Goal: Task Accomplishment & Management: Use online tool/utility

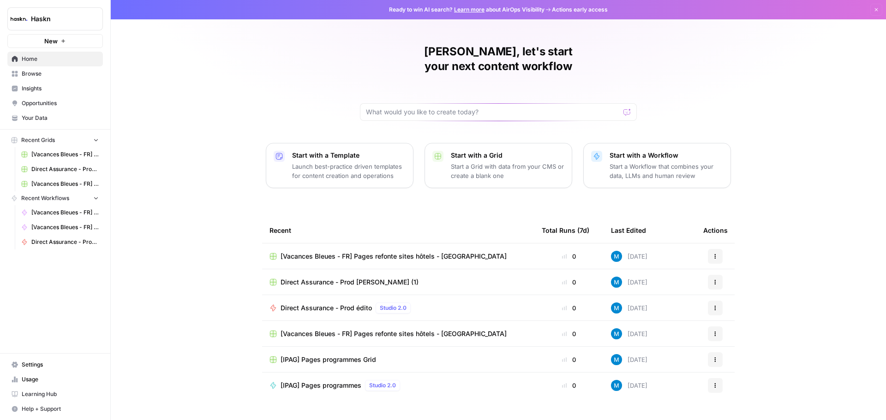
click at [59, 240] on span "Direct Assurance - Prod édito" at bounding box center [64, 242] width 67 height 8
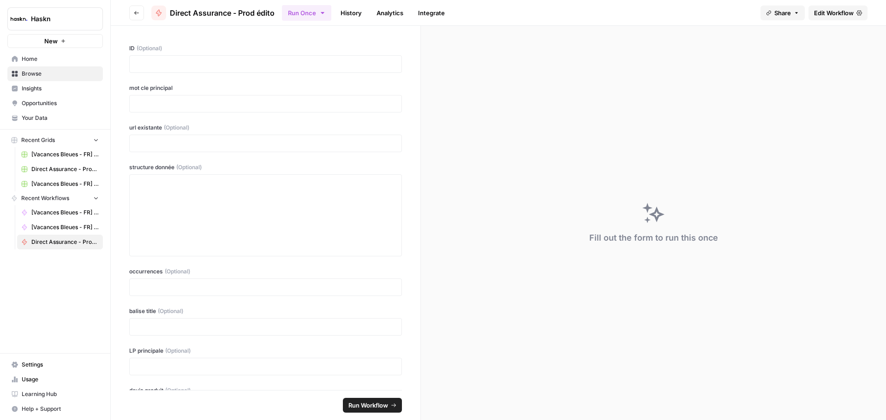
click at [846, 7] on link "Edit Workflow" at bounding box center [837, 13] width 59 height 15
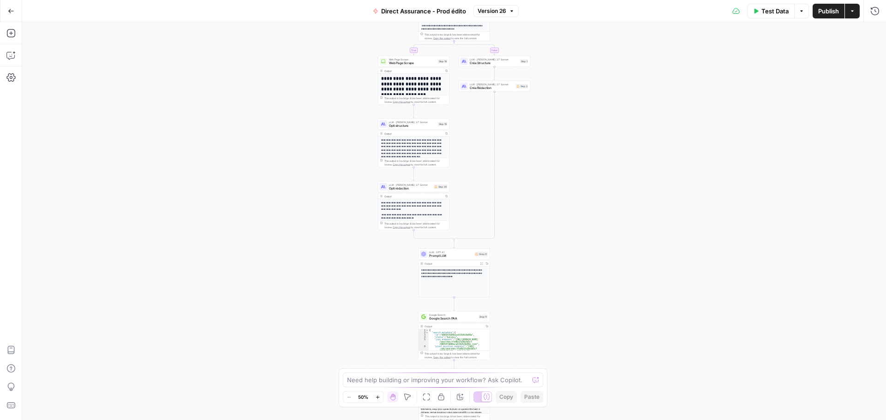
click at [375, 399] on button "Zoom In" at bounding box center [377, 397] width 11 height 11
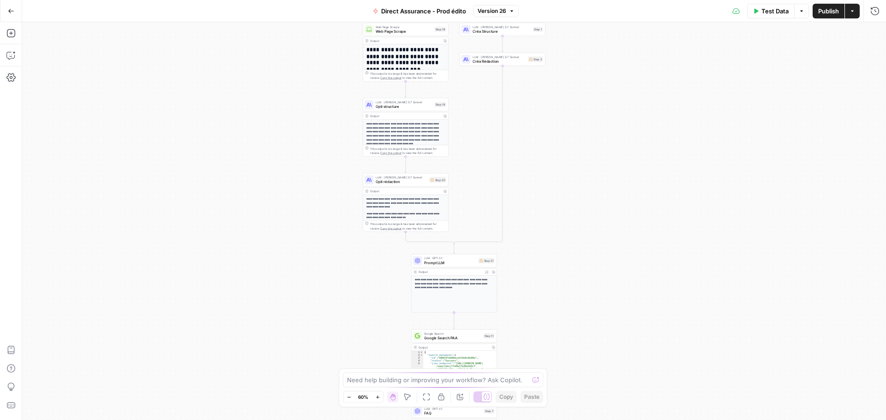
click at [375, 399] on button "Zoom In" at bounding box center [377, 397] width 11 height 11
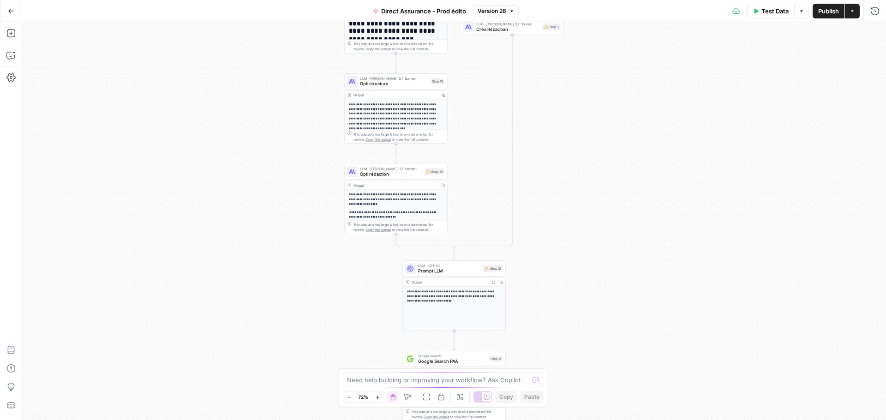
click at [375, 399] on button "Zoom In" at bounding box center [377, 397] width 11 height 11
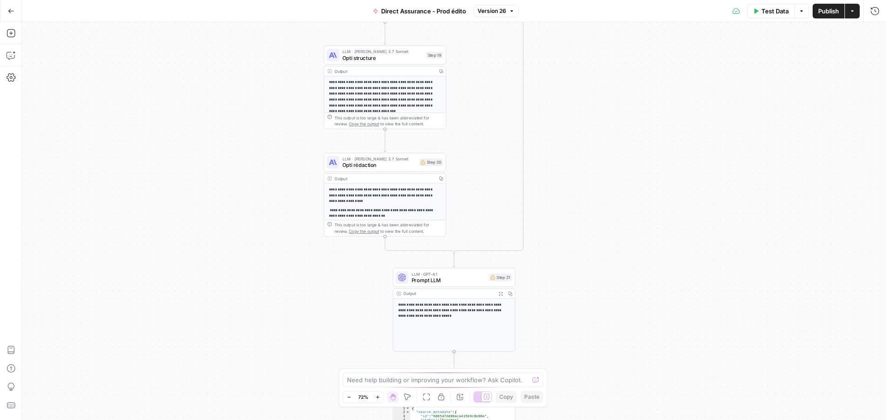
click at [375, 399] on button "Zoom In" at bounding box center [377, 397] width 11 height 11
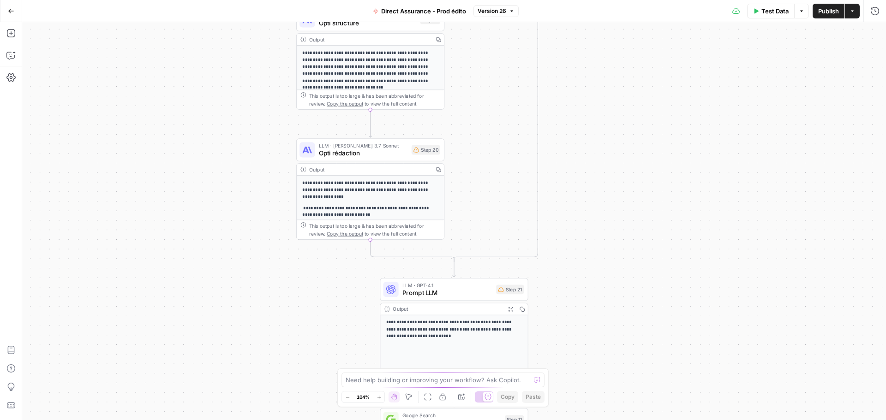
click at [431, 295] on span "Prompt LLM" at bounding box center [447, 293] width 90 height 10
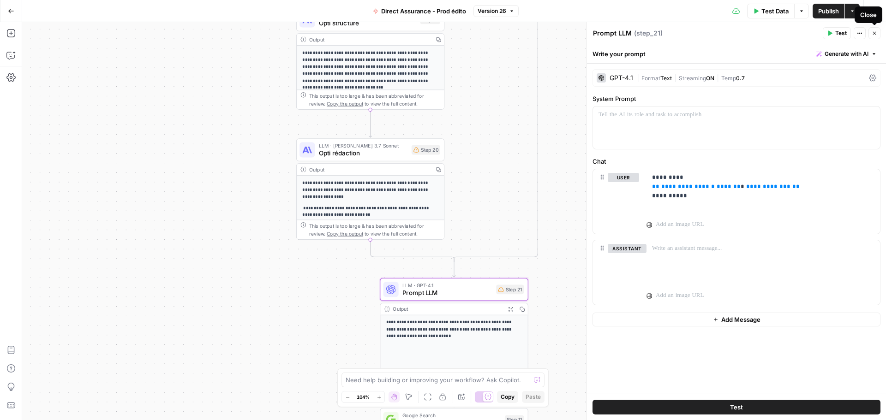
click at [876, 36] on button "Close" at bounding box center [874, 33] width 12 height 12
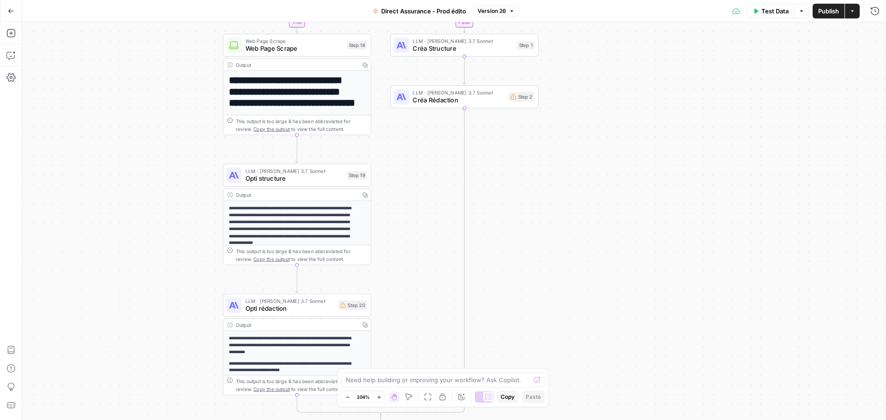
drag, startPoint x: 605, startPoint y: 205, endPoint x: 532, endPoint y: 360, distance: 171.9
click at [532, 360] on div "true false Workflow Input Settings Inputs Google Search Google Search Step 4 Ou…" at bounding box center [454, 221] width 864 height 398
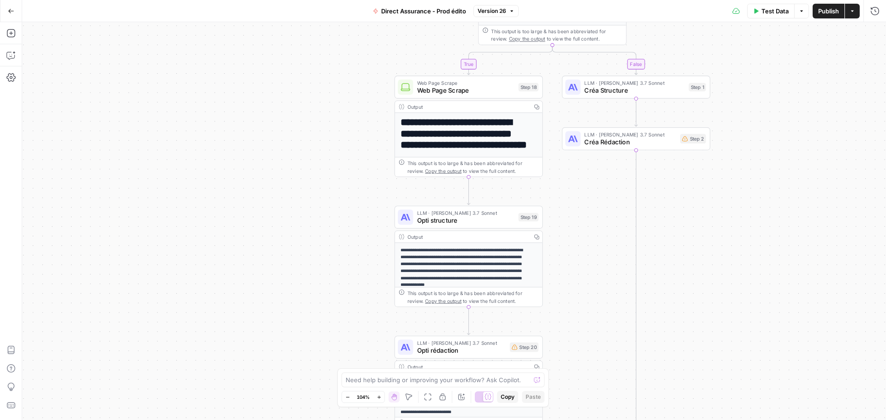
drag, startPoint x: 551, startPoint y: 265, endPoint x: 719, endPoint y: 287, distance: 169.3
click at [722, 297] on div "true false Workflow Input Settings Inputs Google Search Google Search Step 4 Ou…" at bounding box center [454, 221] width 864 height 398
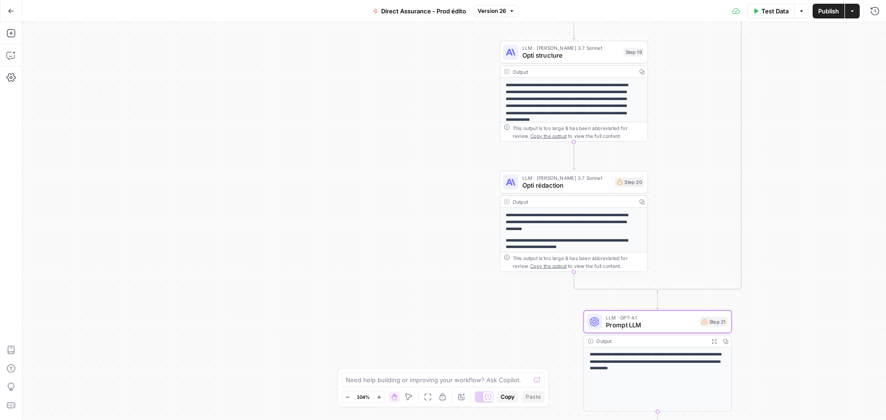
drag, startPoint x: 669, startPoint y: 239, endPoint x: 768, endPoint y: 85, distance: 182.9
click at [774, 73] on div "true false Workflow Input Settings Inputs Google Search Google Search Step 4 Ou…" at bounding box center [454, 221] width 864 height 398
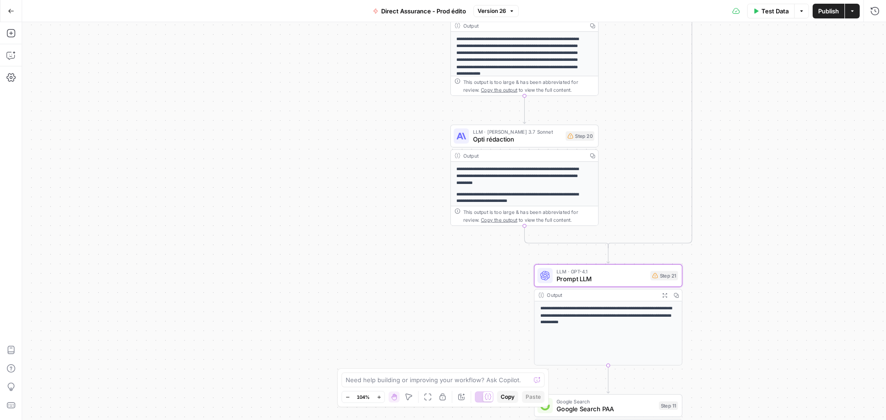
drag, startPoint x: 706, startPoint y: 225, endPoint x: 625, endPoint y: 173, distance: 96.5
click at [629, 166] on div "true false Workflow Input Settings Inputs Google Search Google Search Step 4 Ou…" at bounding box center [454, 221] width 864 height 398
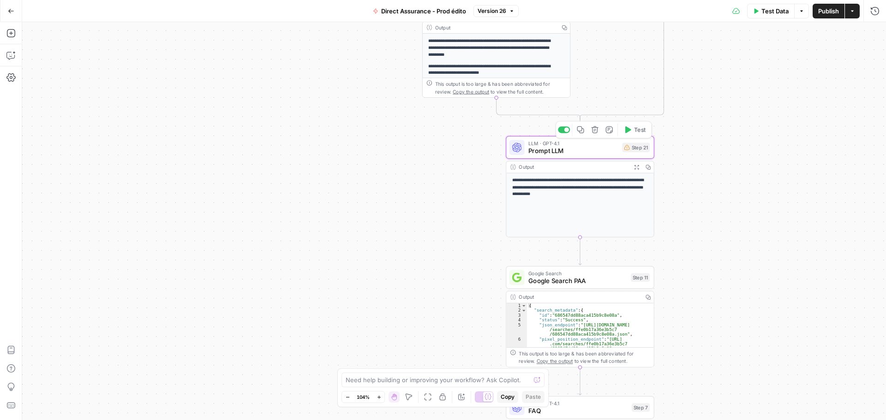
click at [569, 150] on span "Prompt LLM" at bounding box center [573, 151] width 90 height 10
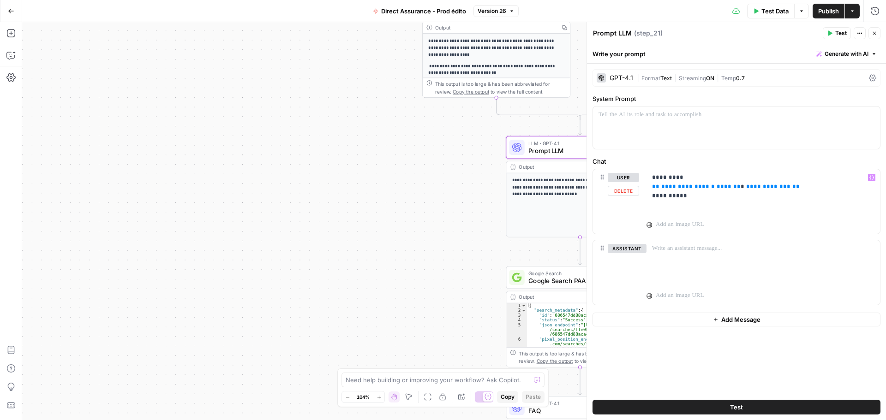
click at [526, 185] on p "**********" at bounding box center [580, 187] width 136 height 21
click at [873, 32] on icon "button" at bounding box center [874, 33] width 3 height 3
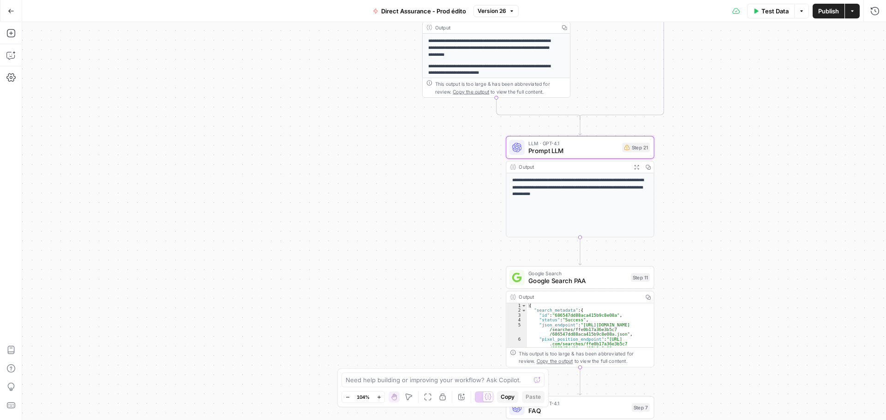
click at [601, 196] on p "**********" at bounding box center [580, 187] width 136 height 21
click at [602, 186] on p "**********" at bounding box center [580, 187] width 136 height 21
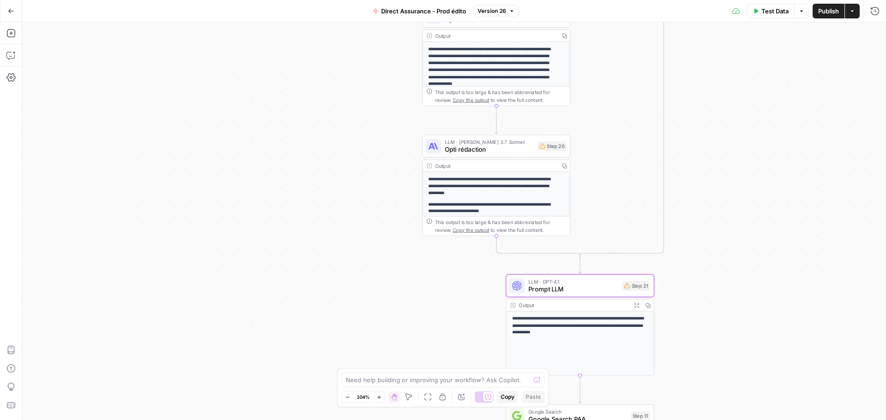
click at [478, 180] on p "**********" at bounding box center [492, 186] width 129 height 21
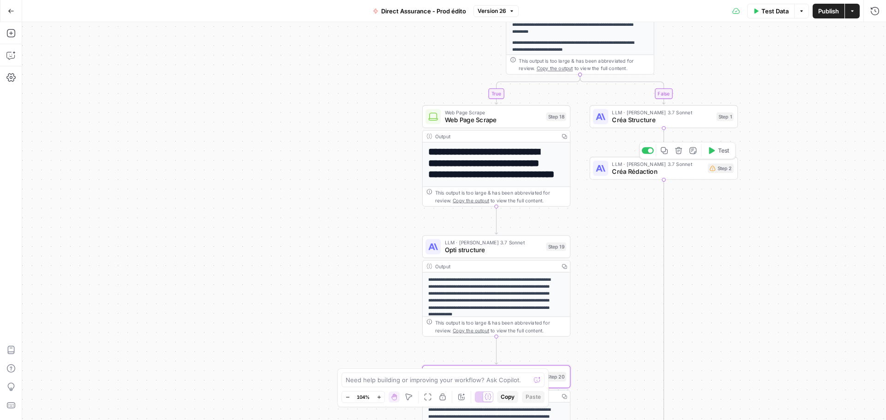
click at [646, 171] on span "Créa Rédaction" at bounding box center [658, 172] width 92 height 10
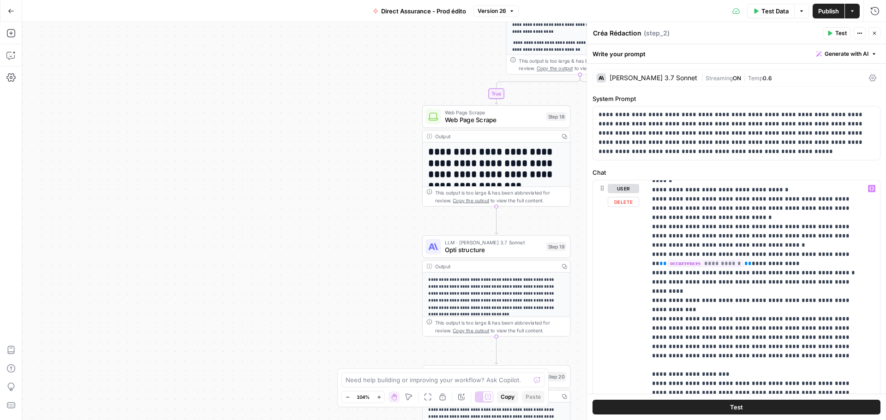
scroll to position [415, 0]
click at [871, 34] on button "Close" at bounding box center [874, 33] width 12 height 12
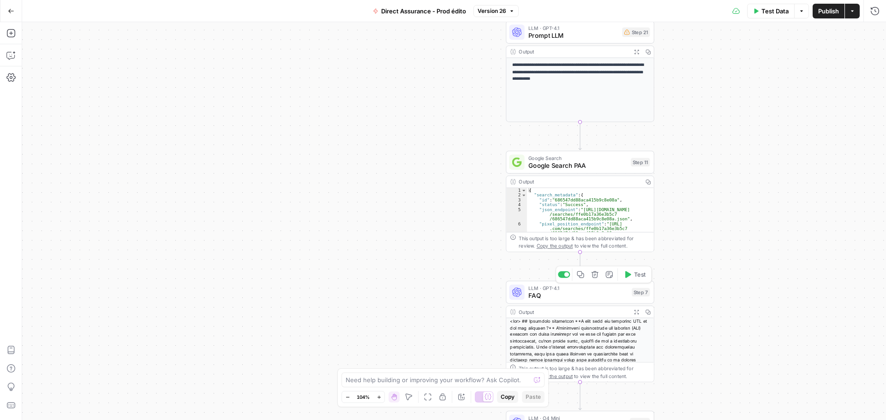
click at [571, 294] on span "FAQ" at bounding box center [578, 296] width 100 height 10
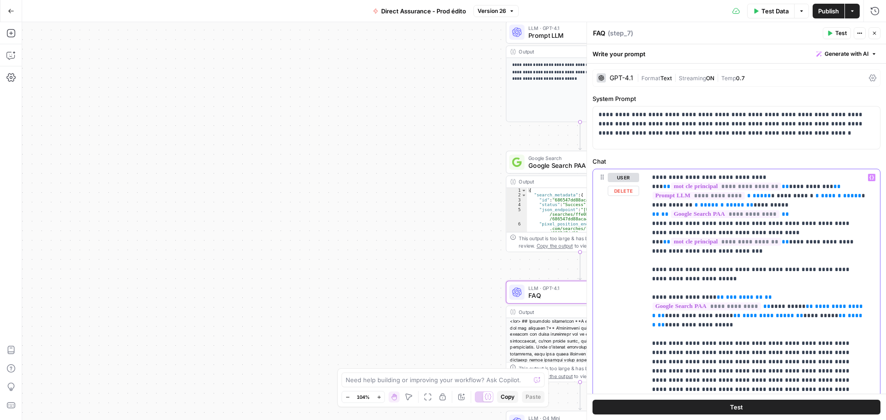
click at [777, 197] on span "**********" at bounding box center [795, 196] width 37 height 6
click at [465, 102] on div "true false Workflow Input Settings Inputs Google Search Google Search Step 4 Ou…" at bounding box center [454, 221] width 864 height 398
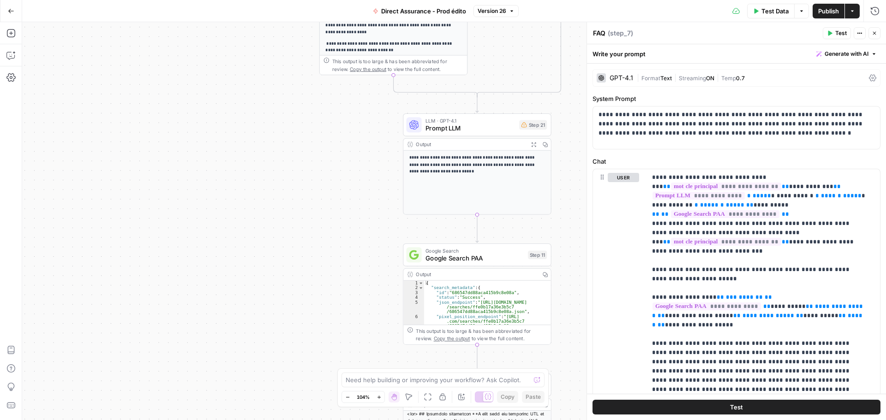
drag, startPoint x: 476, startPoint y: 94, endPoint x: 373, endPoint y: 187, distance: 138.5
click at [373, 187] on div "true false Workflow Input Settings Inputs Google Search Google Search Step 4 Ou…" at bounding box center [454, 221] width 864 height 398
click at [508, 134] on div "LLM · GPT-4.1 Prompt LLM Step 21 Copy step Delete step Add Note Test" at bounding box center [477, 124] width 148 height 23
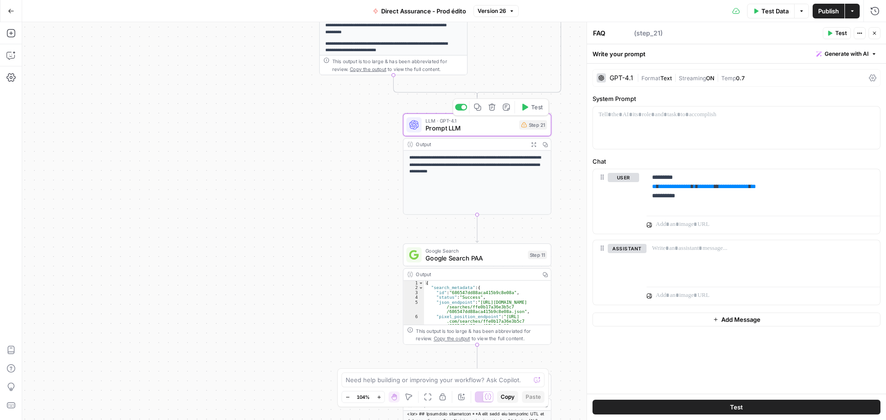
type textarea "Prompt LLM"
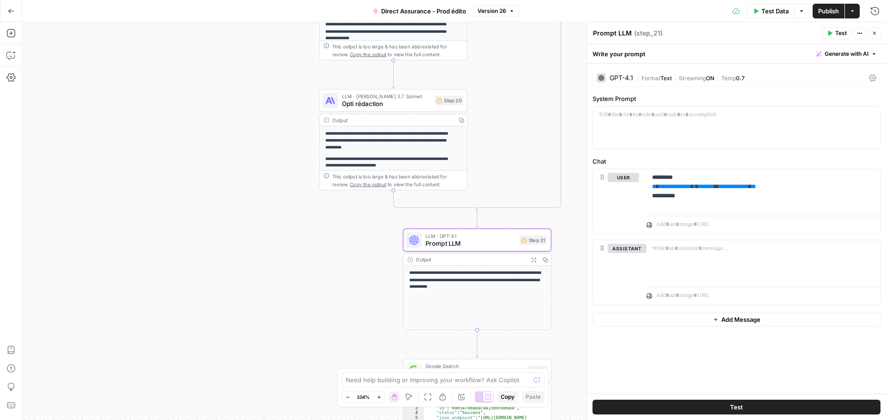
click at [405, 111] on div "LLM · [PERSON_NAME] 3.7 Sonnet Opti rédaction Step 20 Copy step Delete step Add…" at bounding box center [393, 100] width 148 height 23
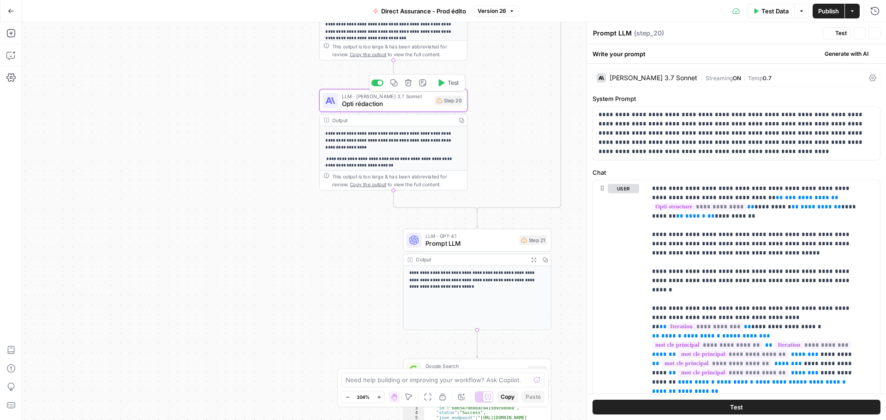
type textarea "Opti rédaction"
click at [697, 148] on p "**********" at bounding box center [732, 133] width 269 height 46
drag, startPoint x: 656, startPoint y: 144, endPoint x: 581, endPoint y: 113, distance: 80.8
click at [581, 113] on body "Haskn New Home Browse Insights Opportunities Your Data Recent Grids [Vacances B…" at bounding box center [443, 210] width 886 height 420
click at [620, 124] on p "**********" at bounding box center [732, 133] width 269 height 46
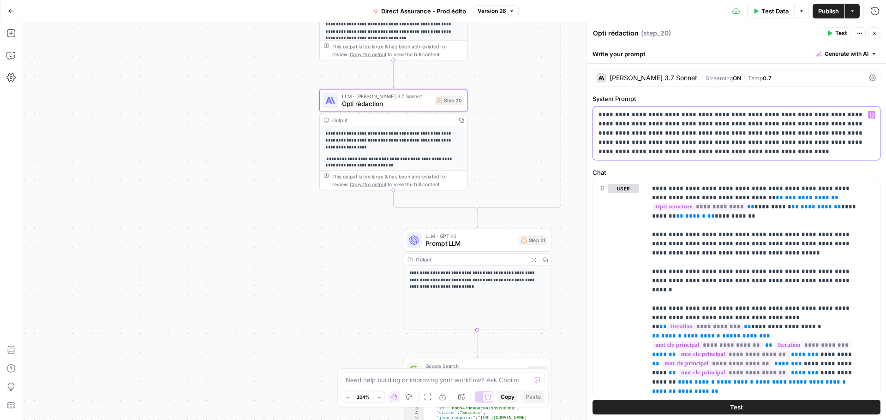
click at [620, 124] on p "**********" at bounding box center [732, 133] width 269 height 46
copy p "**********"
click at [471, 246] on span "Prompt LLM" at bounding box center [470, 244] width 90 height 10
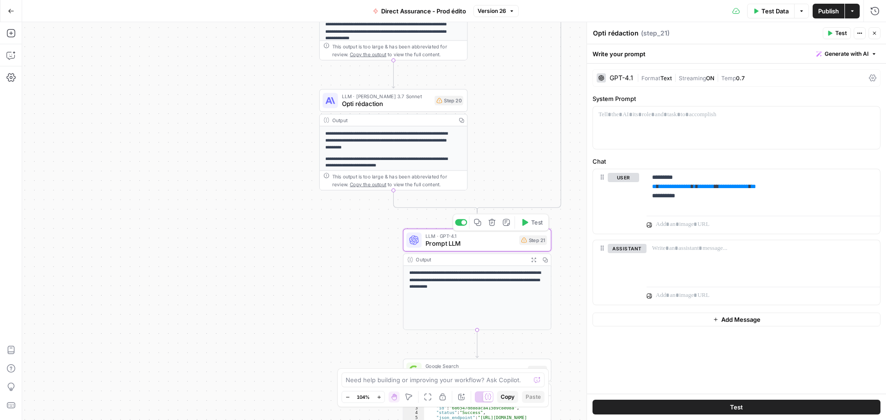
type textarea "Prompt LLM"
click at [630, 123] on div at bounding box center [736, 128] width 287 height 42
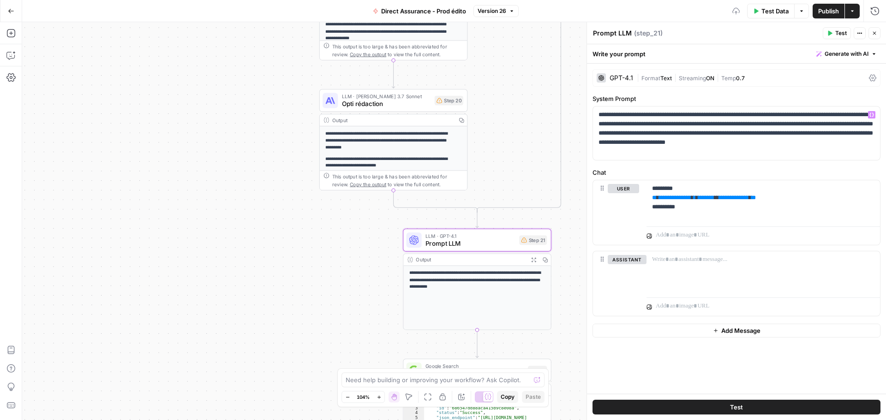
click at [670, 79] on span "Text" at bounding box center [666, 78] width 12 height 7
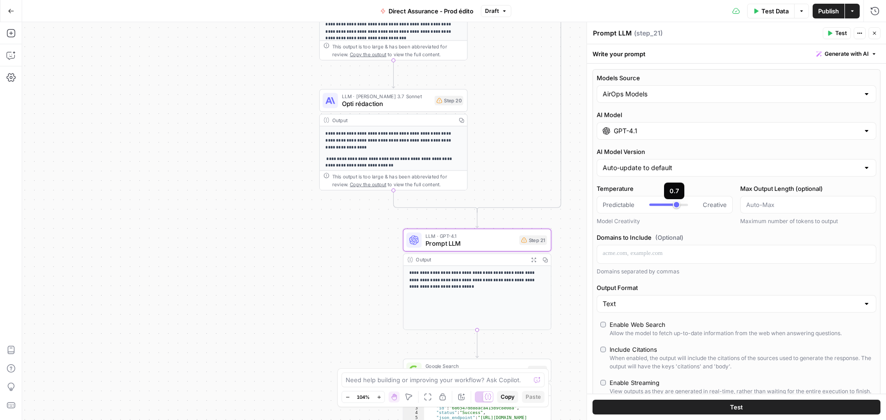
type input "*"
drag, startPoint x: 675, startPoint y: 205, endPoint x: 618, endPoint y: 206, distance: 56.8
click at [618, 206] on div "Predictable Creative" at bounding box center [665, 204] width 124 height 9
click at [689, 211] on div "Predictable Creative" at bounding box center [665, 205] width 136 height 18
click at [747, 403] on button "Test" at bounding box center [736, 407] width 288 height 15
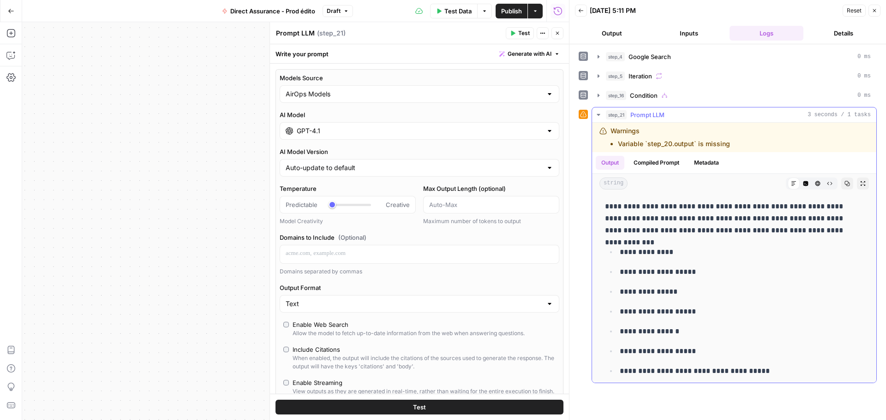
click at [601, 114] on icon "button" at bounding box center [598, 114] width 7 height 7
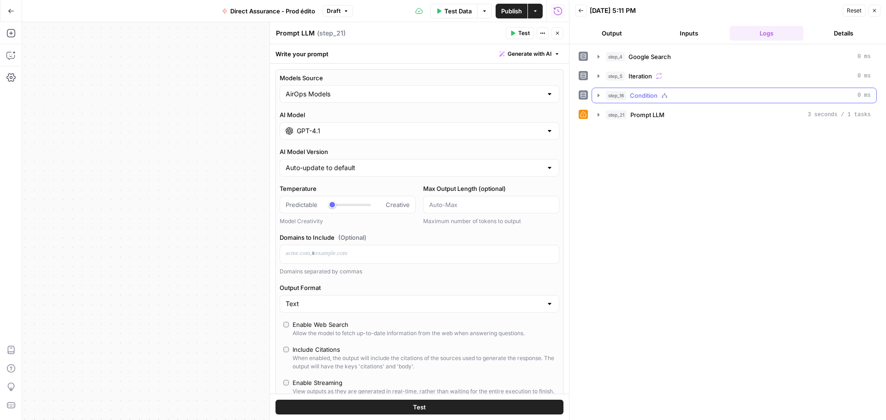
click at [600, 99] on icon "button" at bounding box center [598, 95] width 7 height 7
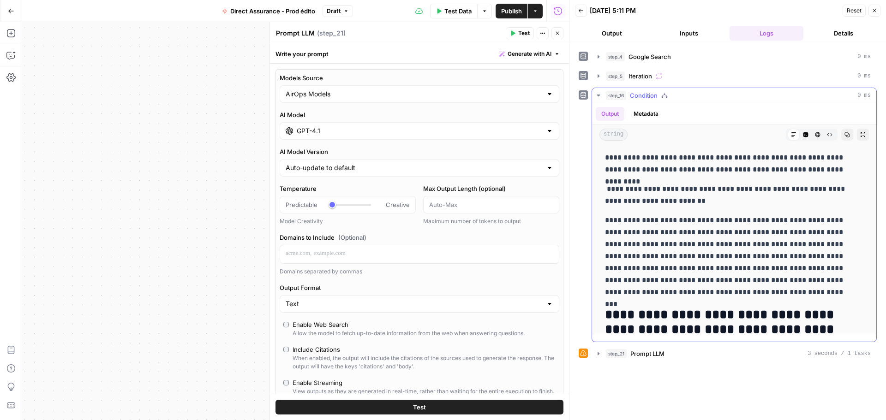
click at [599, 99] on icon "button" at bounding box center [598, 95] width 7 height 7
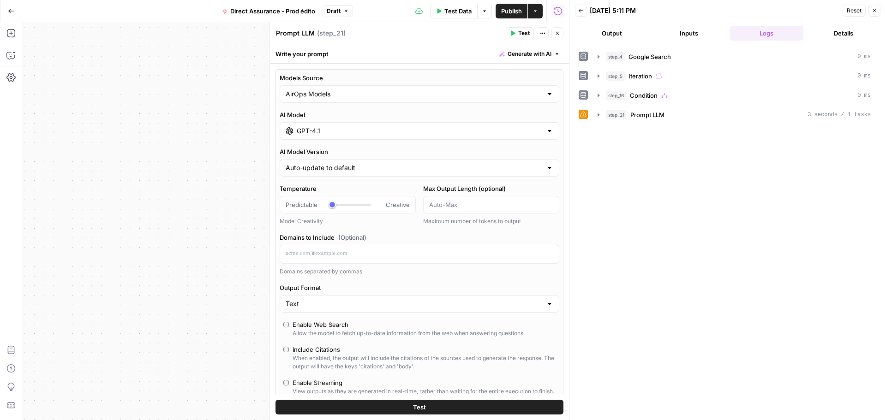
click at [558, 35] on icon "button" at bounding box center [558, 33] width 6 height 6
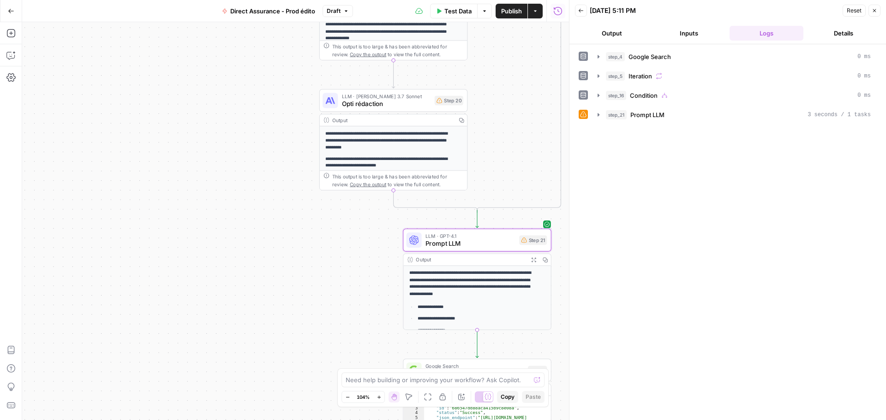
click at [875, 6] on button "Close" at bounding box center [874, 11] width 12 height 12
